Goal: Browse casually

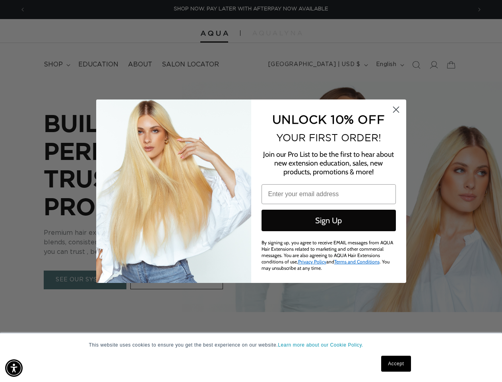
scroll to position [0, 891]
click at [251, 191] on img "POPUP Form" at bounding box center [173, 190] width 155 height 183
click at [14, 368] on img "Accessibility Menu" at bounding box center [13, 367] width 17 height 17
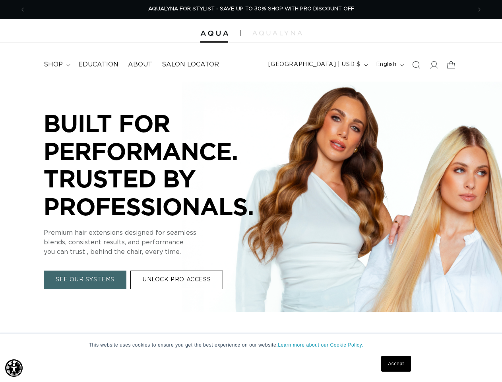
scroll to position [0, 0]
